Goal: Task Accomplishment & Management: Manage account settings

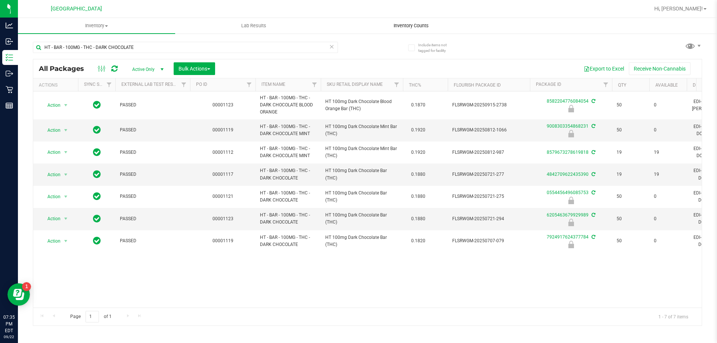
scroll to position [0, 189]
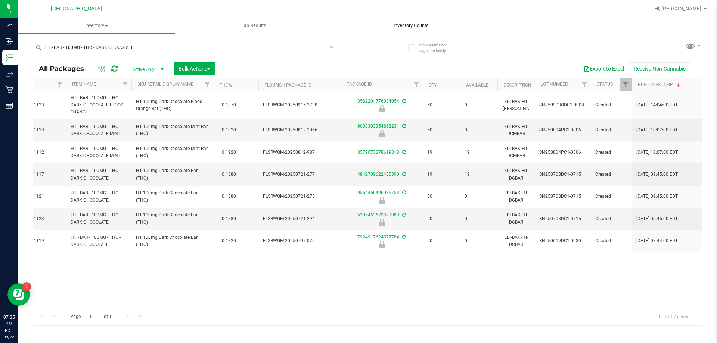
click at [412, 21] on uib-tab-heading "Inventory Counts" at bounding box center [411, 25] width 156 height 15
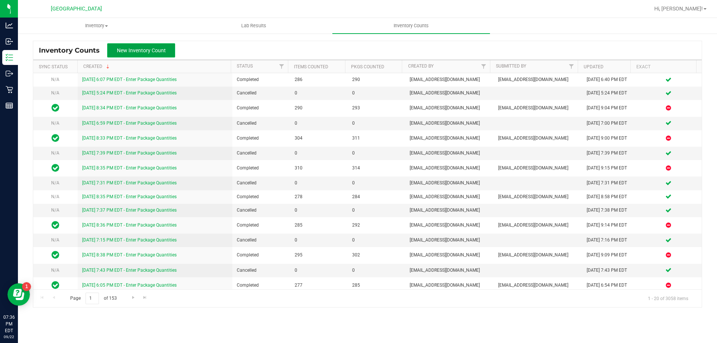
drag, startPoint x: 143, startPoint y: 52, endPoint x: 147, endPoint y: 55, distance: 5.4
click at [143, 52] on span "New Inventory Count" at bounding box center [141, 50] width 49 height 6
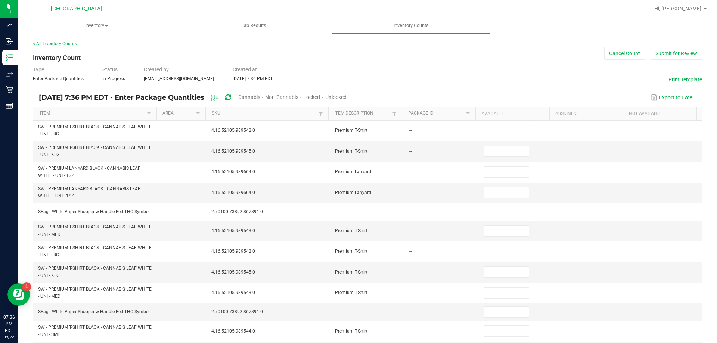
click at [346, 94] on span "Unlocked" at bounding box center [335, 97] width 21 height 6
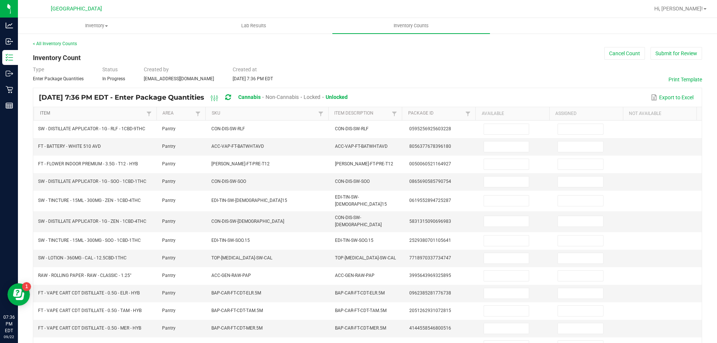
click at [119, 111] on link "Item" at bounding box center [92, 114] width 105 height 6
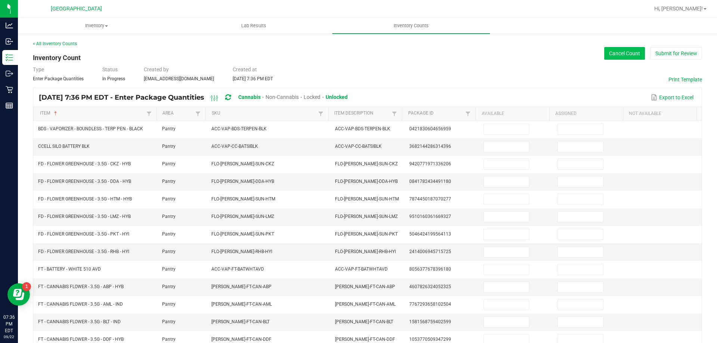
click at [620, 51] on button "Cancel Count" at bounding box center [624, 53] width 41 height 13
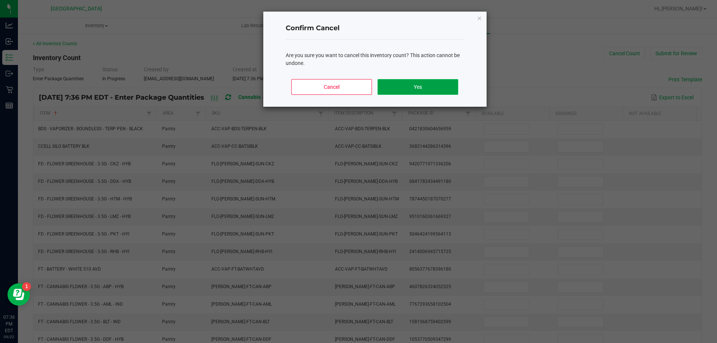
click at [439, 88] on button "Yes" at bounding box center [417, 87] width 80 height 16
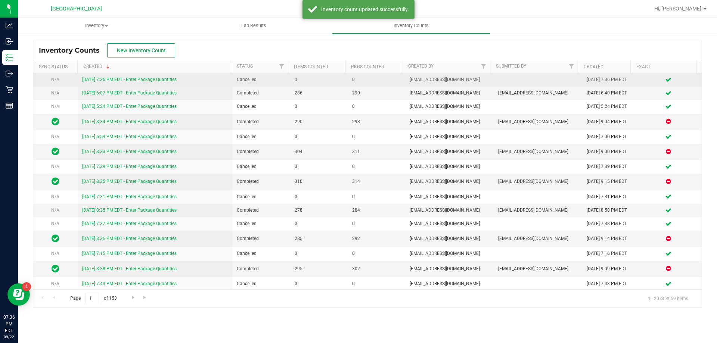
click at [158, 77] on link "[DATE] 7:36 PM EDT - Enter Package Quantities" at bounding box center [129, 79] width 94 height 5
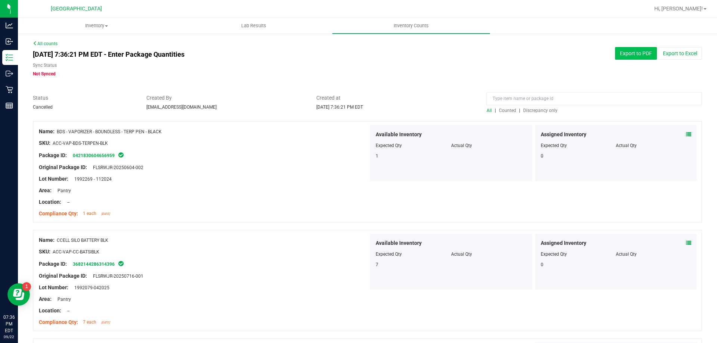
click at [634, 53] on button "Export to PDF" at bounding box center [636, 53] width 42 height 13
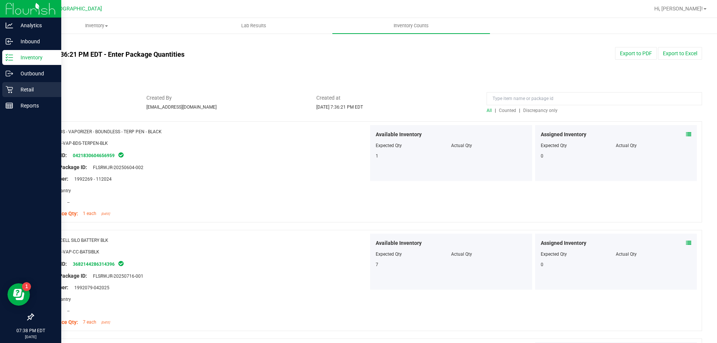
click at [15, 90] on p "Retail" at bounding box center [35, 89] width 45 height 9
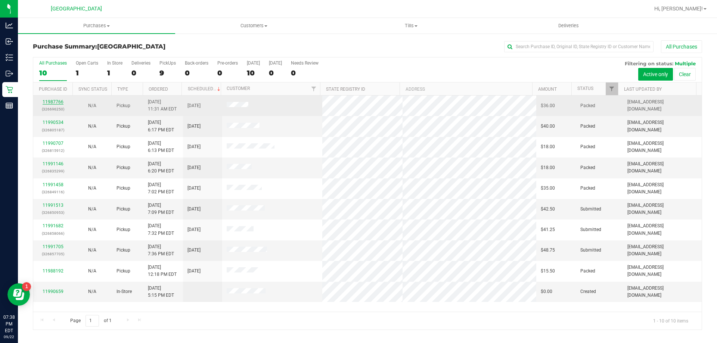
click at [58, 104] on link "11987766" at bounding box center [53, 101] width 21 height 5
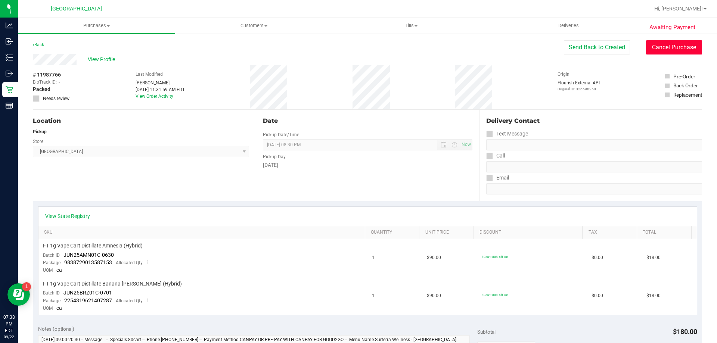
click at [674, 49] on button "Cancel Purchase" at bounding box center [674, 47] width 56 height 14
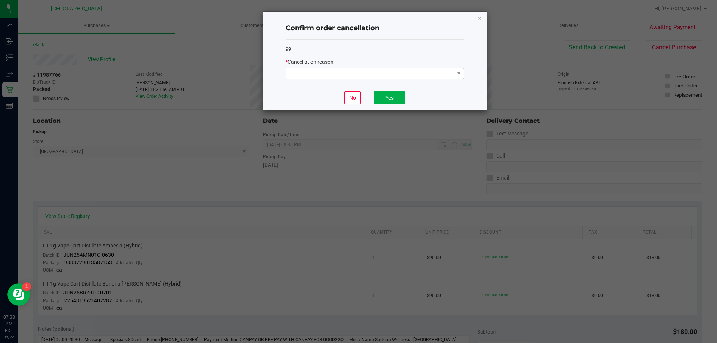
click at [407, 74] on span at bounding box center [370, 73] width 168 height 10
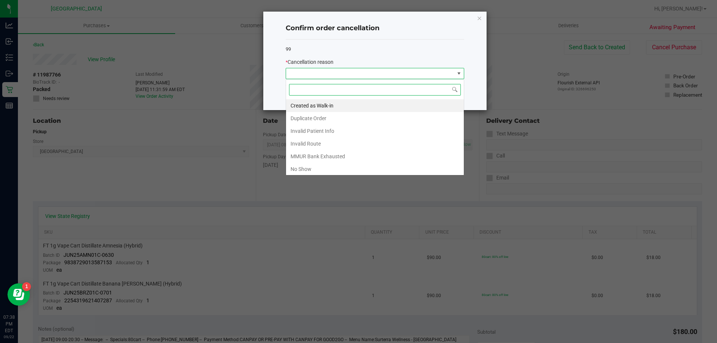
scroll to position [11, 178]
click at [309, 130] on li "Invalid Patient Info" at bounding box center [375, 131] width 178 height 13
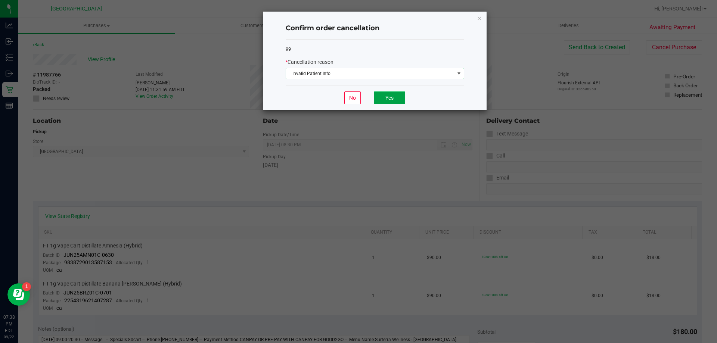
click at [392, 99] on button "Yes" at bounding box center [389, 97] width 31 height 13
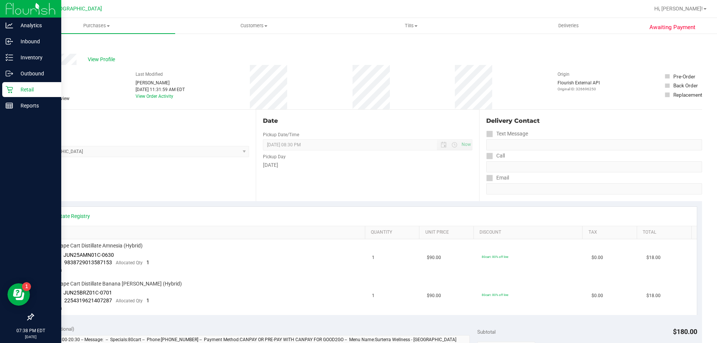
click at [21, 87] on p "Retail" at bounding box center [35, 89] width 45 height 9
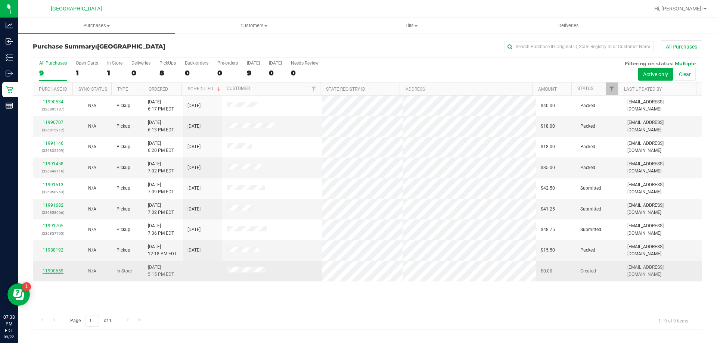
click at [54, 273] on link "11990659" at bounding box center [53, 270] width 21 height 5
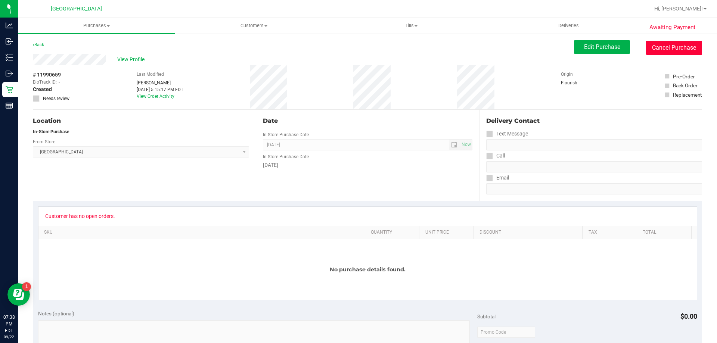
click at [659, 53] on button "Cancel Purchase" at bounding box center [674, 48] width 56 height 14
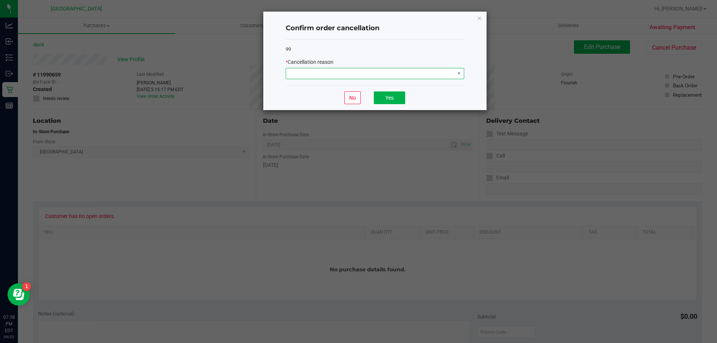
click at [381, 74] on span at bounding box center [370, 73] width 168 height 10
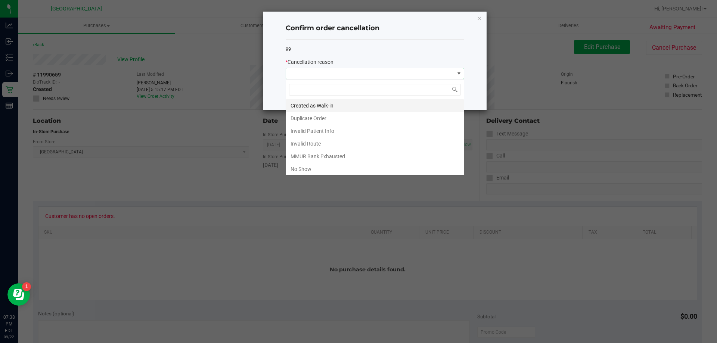
scroll to position [11, 178]
click at [320, 119] on li "Duplicate Order" at bounding box center [375, 118] width 178 height 13
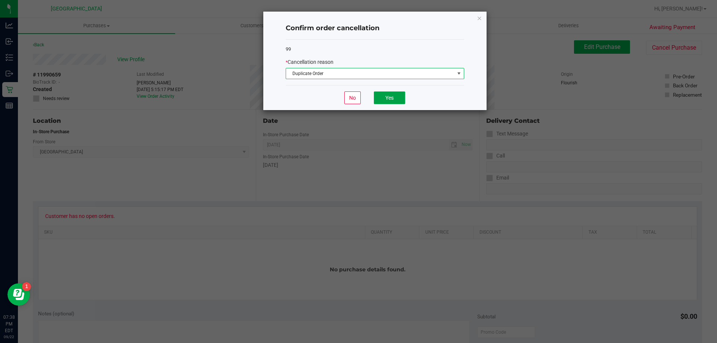
click at [380, 99] on button "Yes" at bounding box center [389, 97] width 31 height 13
